Goal: Task Accomplishment & Management: Use online tool/utility

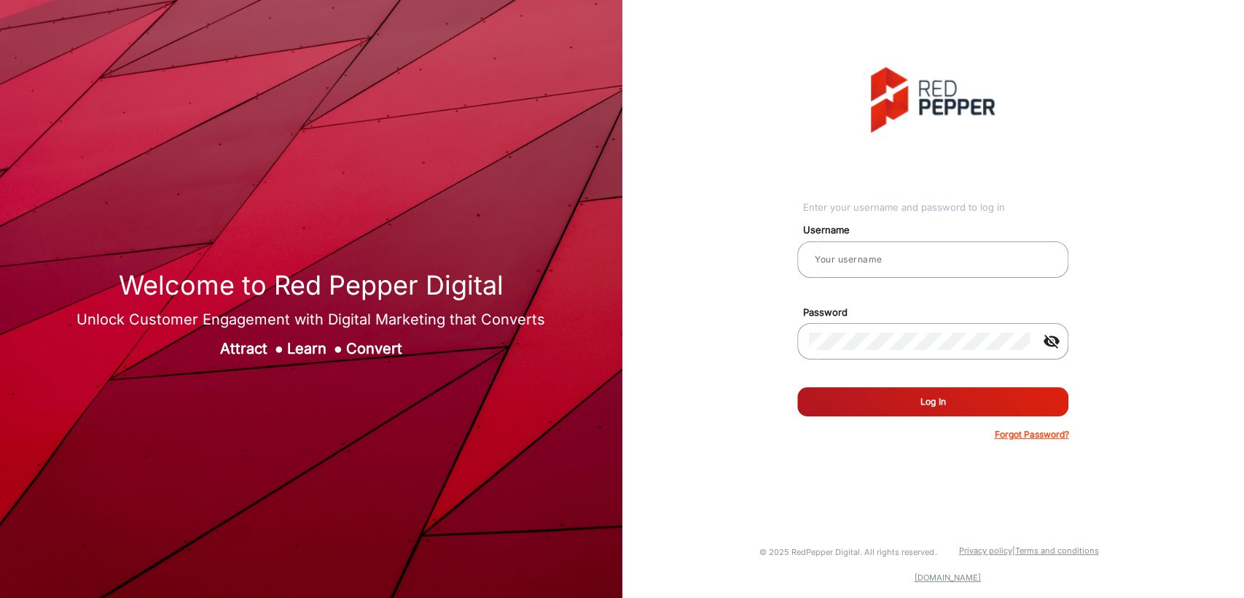
type input "[PERSON_NAME]"
click at [858, 392] on button "Log In" at bounding box center [932, 401] width 271 height 29
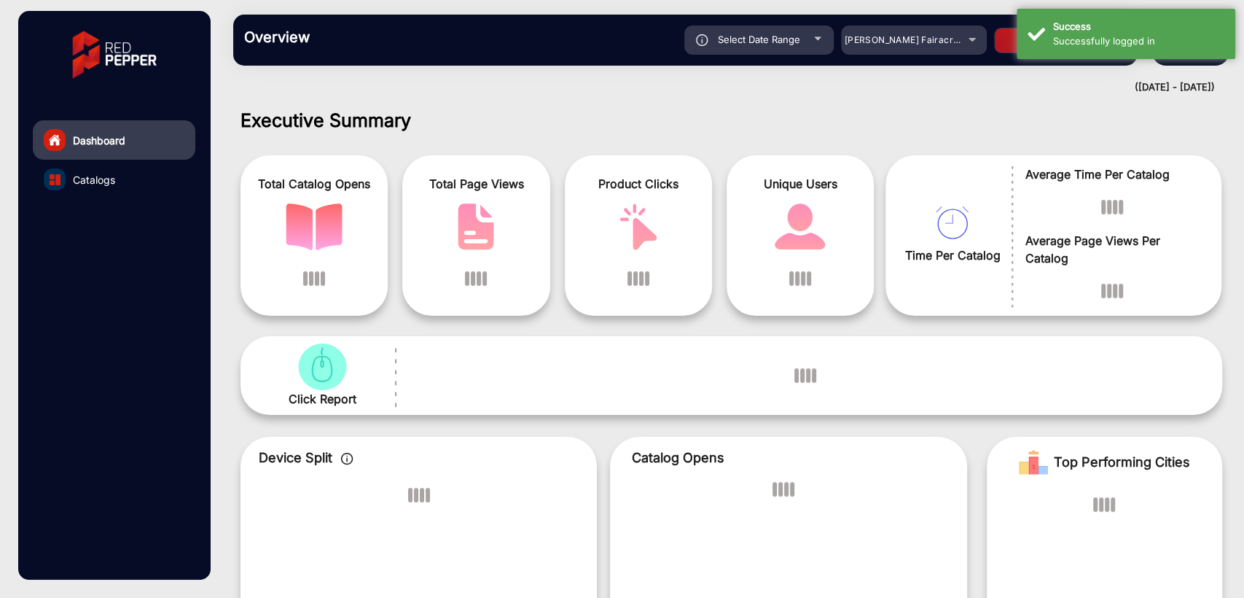
scroll to position [11, 0]
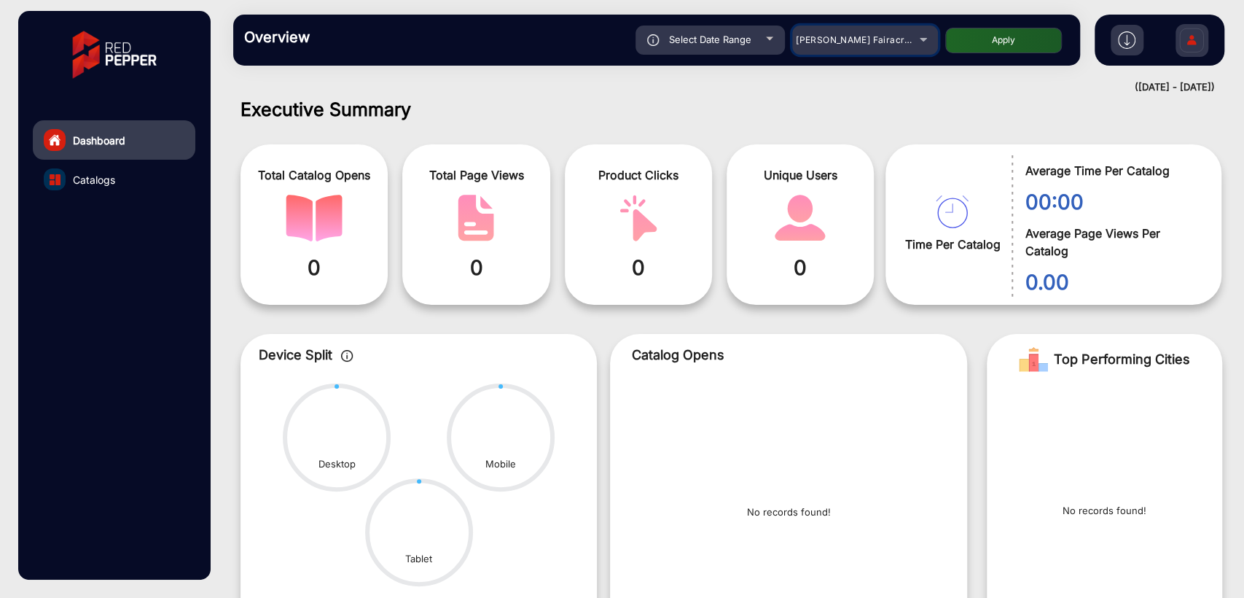
click at [837, 41] on span "[PERSON_NAME] Fairacre Farms" at bounding box center [868, 39] width 144 height 11
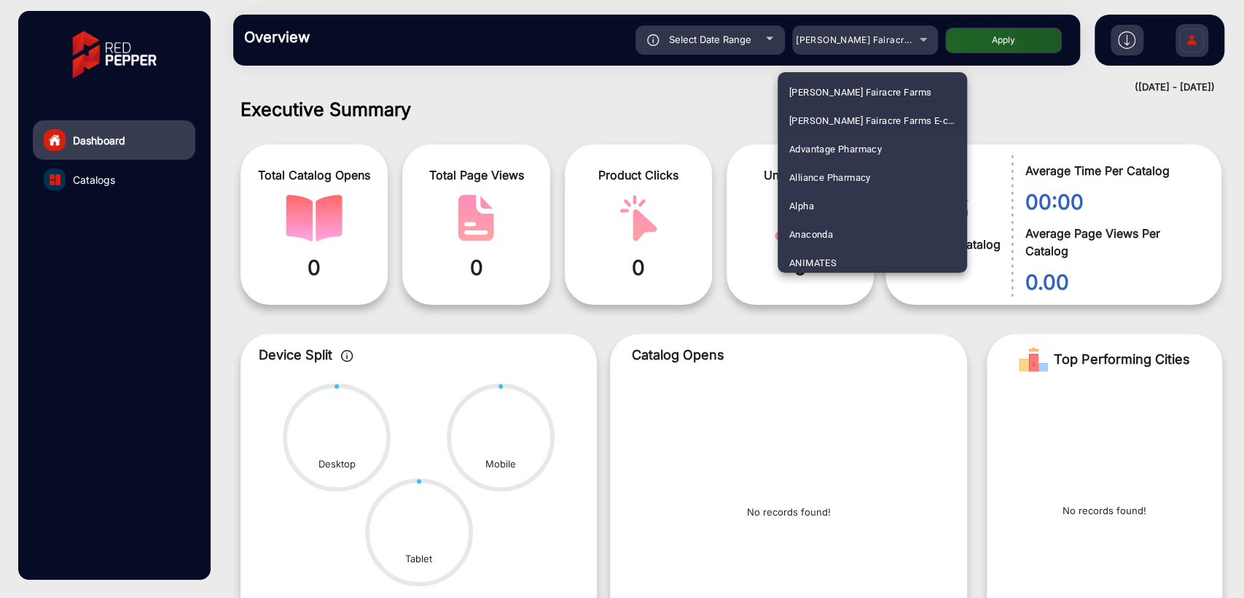
click at [869, 119] on span "[PERSON_NAME] Fairacre Farms E-commerce" at bounding box center [872, 120] width 166 height 28
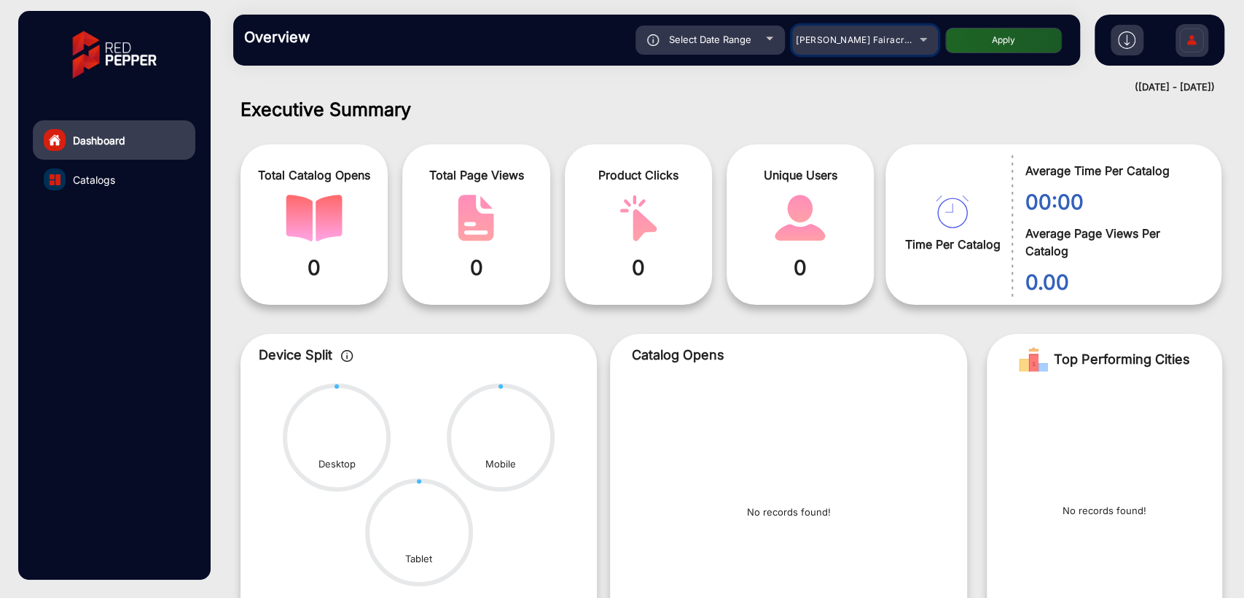
click at [852, 42] on span "[PERSON_NAME] Fairacre Farms E-commerce" at bounding box center [898, 39] width 204 height 11
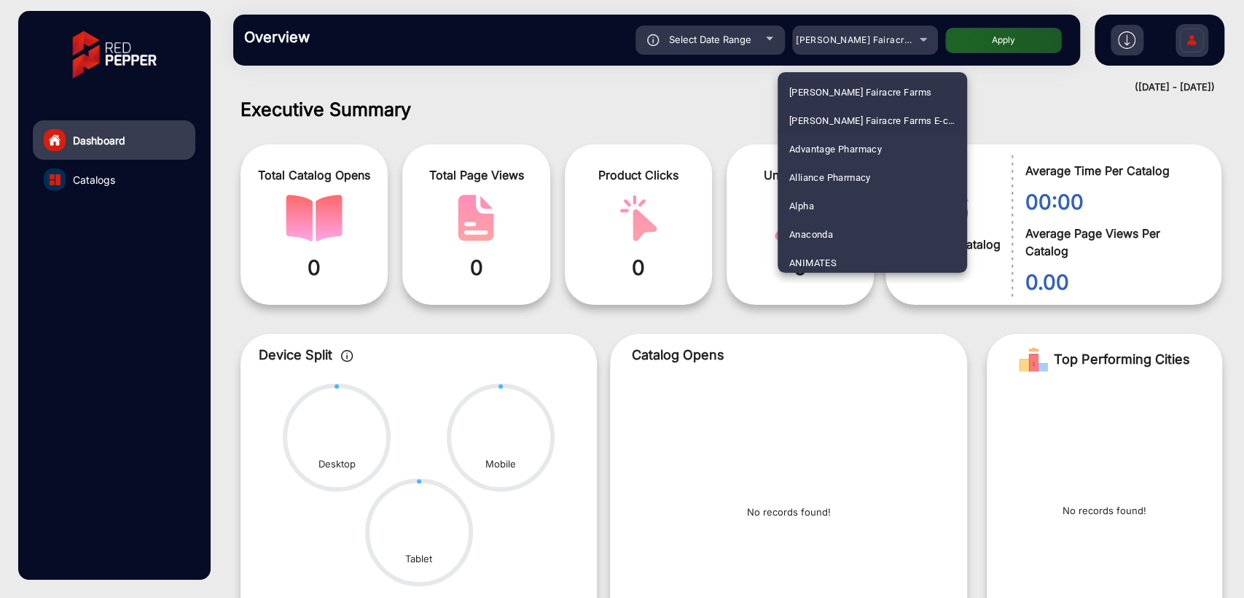
click at [842, 90] on span "[PERSON_NAME] Fairacre Farms" at bounding box center [860, 92] width 142 height 28
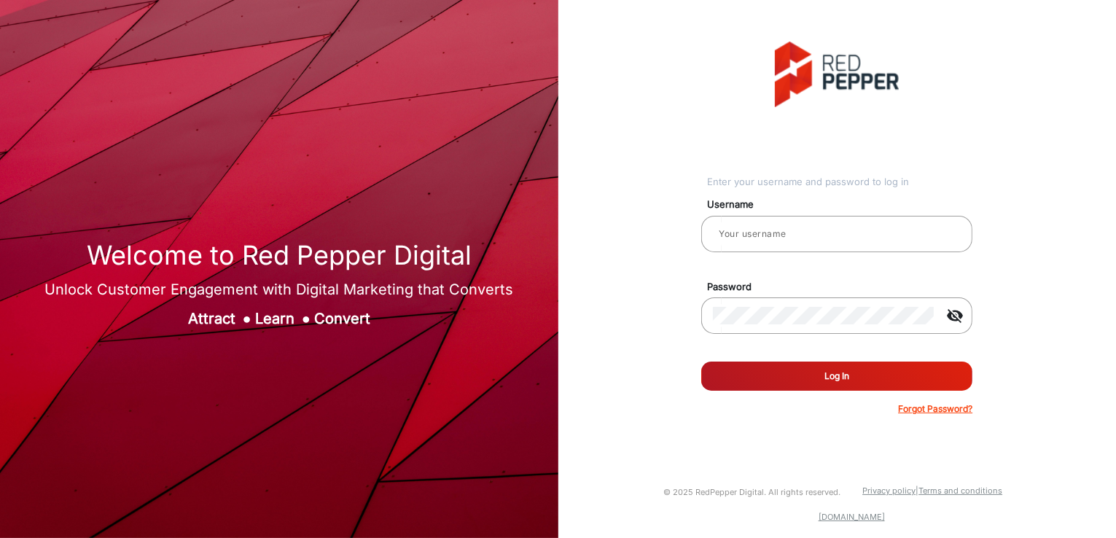
type input "[PERSON_NAME]"
drag, startPoint x: 126, startPoint y: 1, endPoint x: 552, endPoint y: 181, distance: 462.0
click at [552, 181] on div "Enter your username and password to log in Username saravanakumar Password visi…" at bounding box center [837, 228] width 580 height 457
click at [777, 380] on button "Log In" at bounding box center [836, 375] width 271 height 29
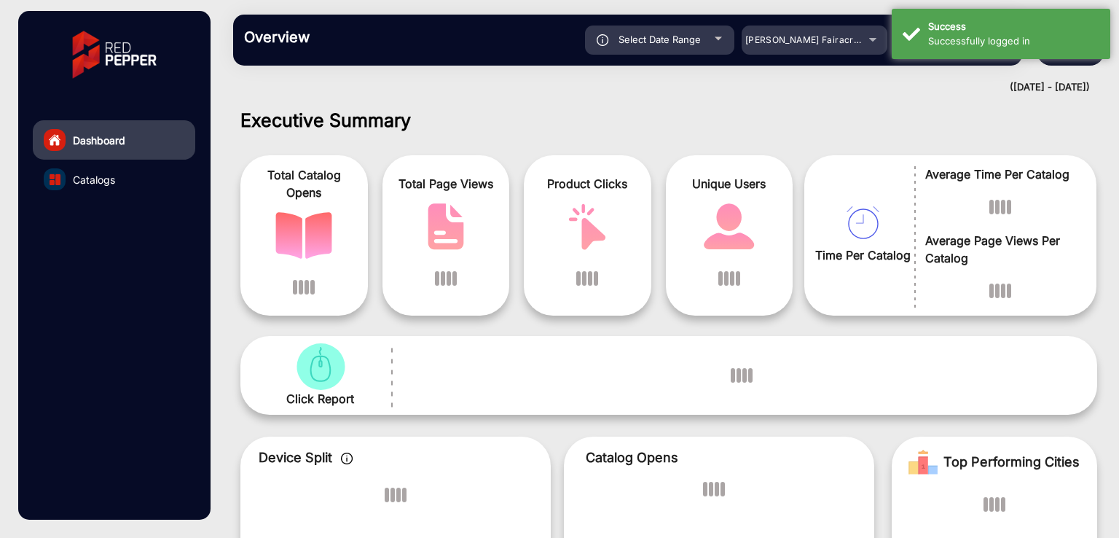
scroll to position [11, 0]
